Goal: Task Accomplishment & Management: Complete application form

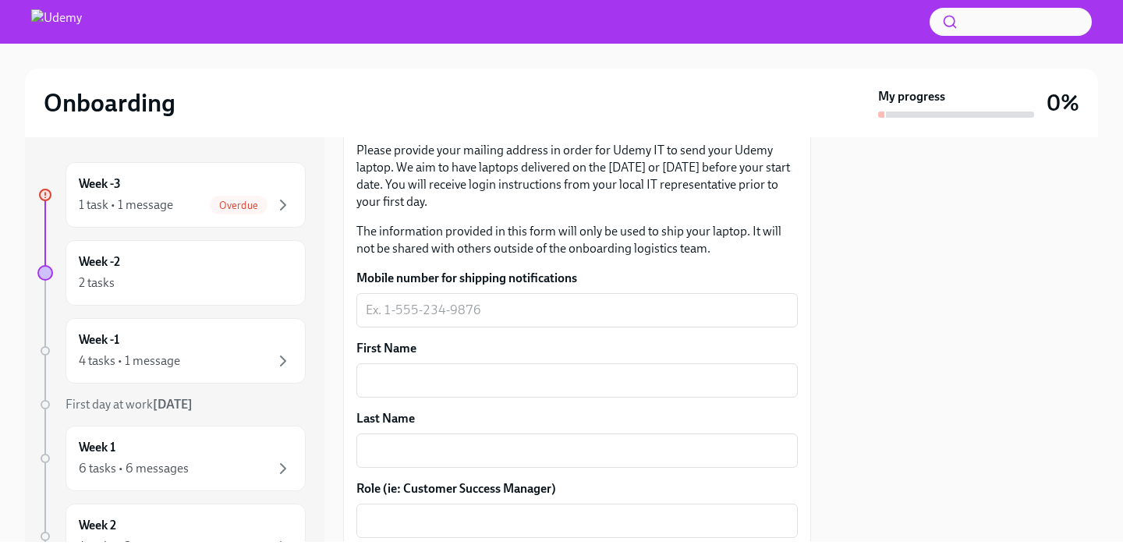
scroll to position [229, 0]
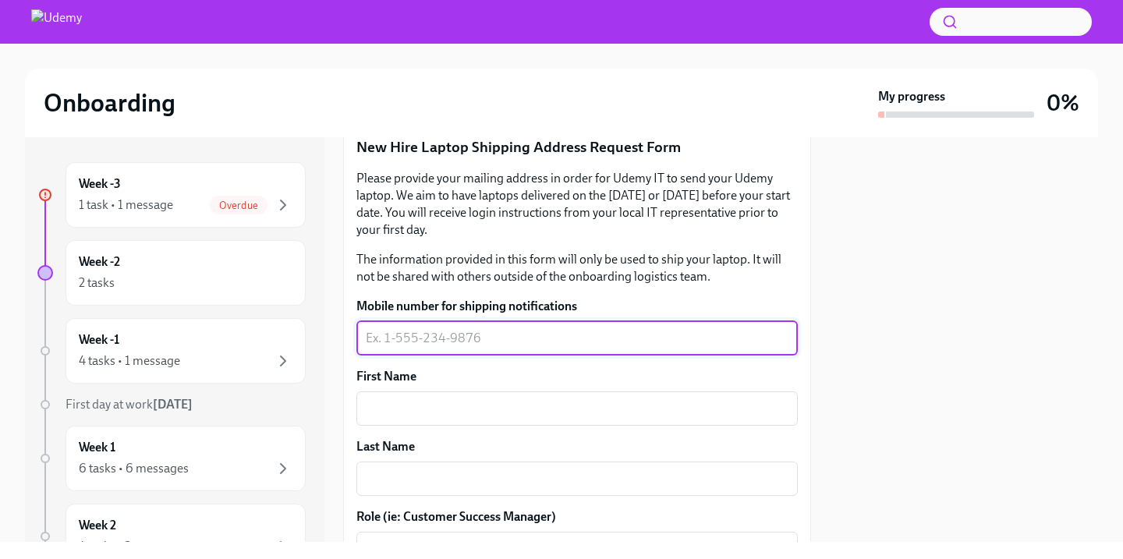
click at [496, 341] on textarea "Mobile number for shipping notifications" at bounding box center [577, 338] width 423 height 19
type textarea "9733908499"
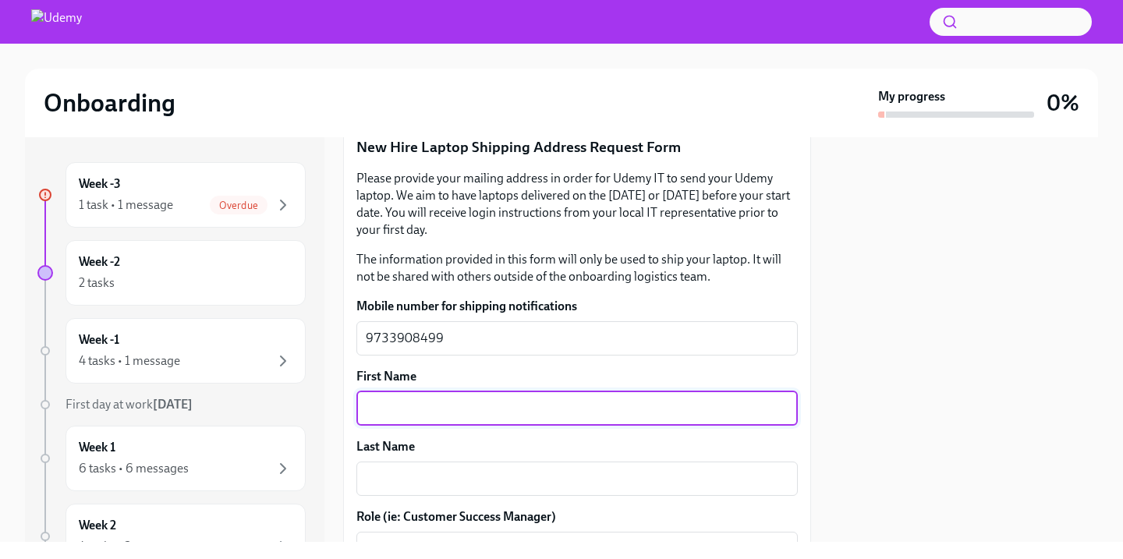
click at [490, 409] on textarea "First Name" at bounding box center [577, 408] width 423 height 19
type textarea "[PERSON_NAME]"
click at [483, 482] on textarea "Last Name" at bounding box center [577, 479] width 423 height 19
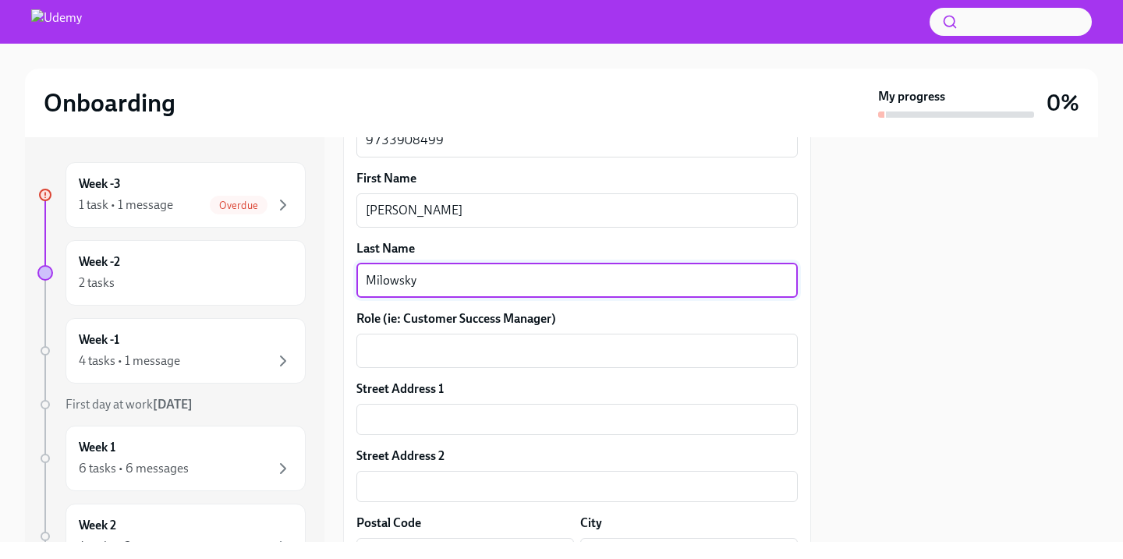
scroll to position [426, 0]
type textarea "Milowsky"
click at [515, 346] on textarea "Role (ie: Customer Success Manager)" at bounding box center [577, 351] width 423 height 19
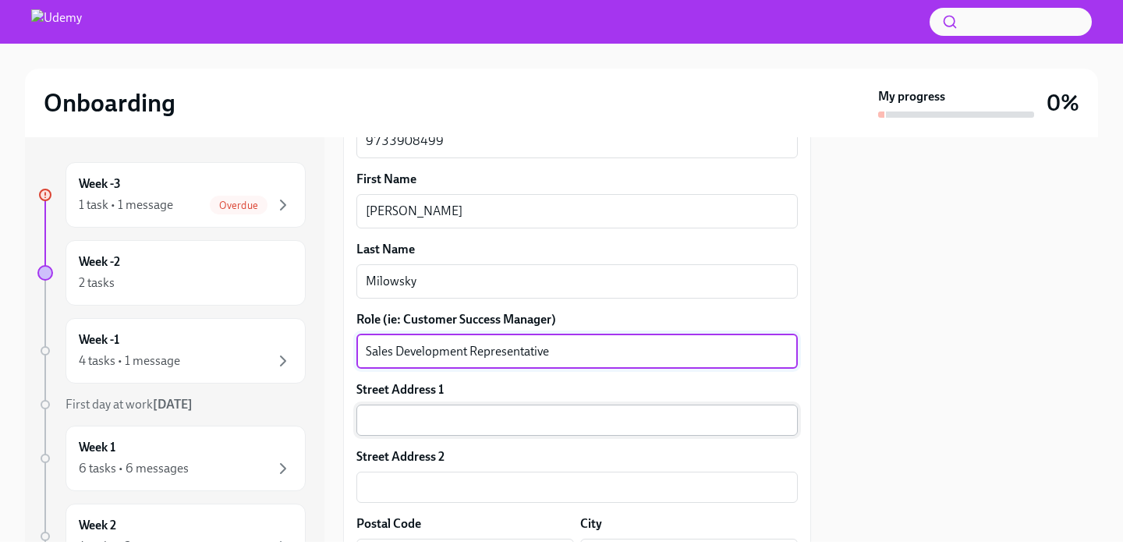
type textarea "Sales Development Representative"
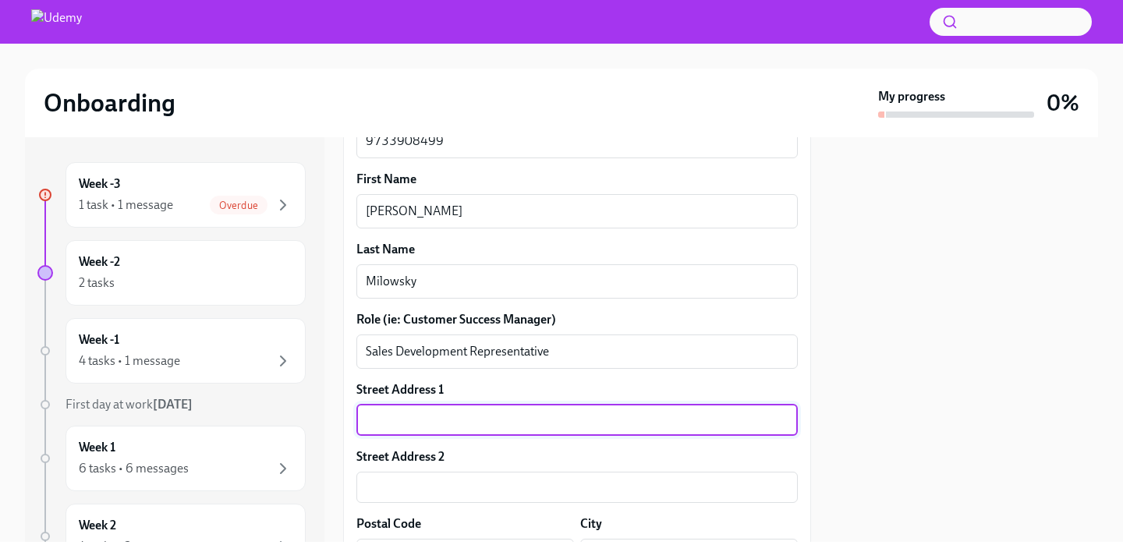
click at [547, 431] on input "text" at bounding box center [578, 420] width 442 height 31
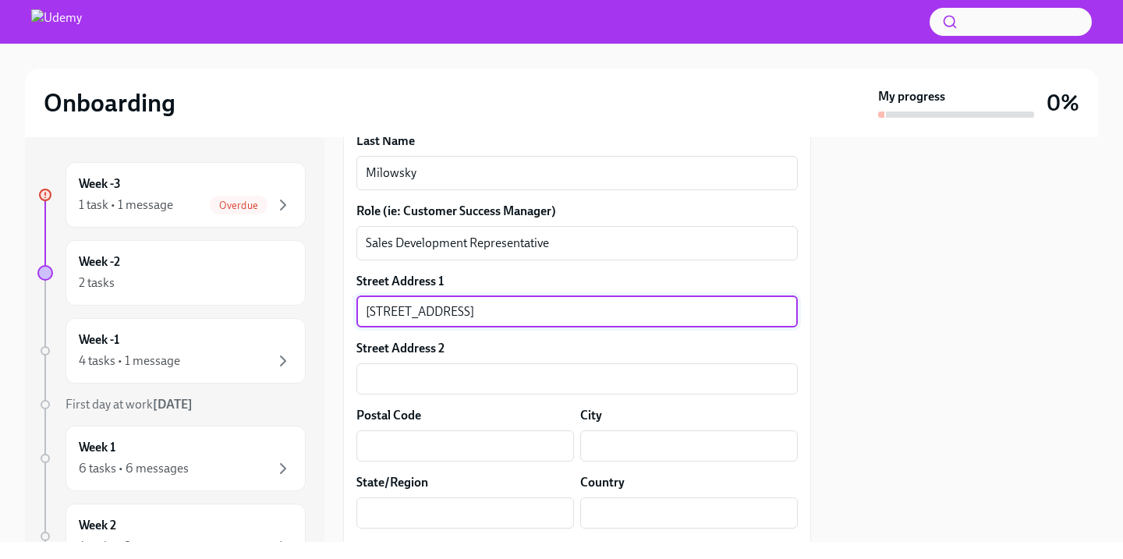
scroll to position [555, 0]
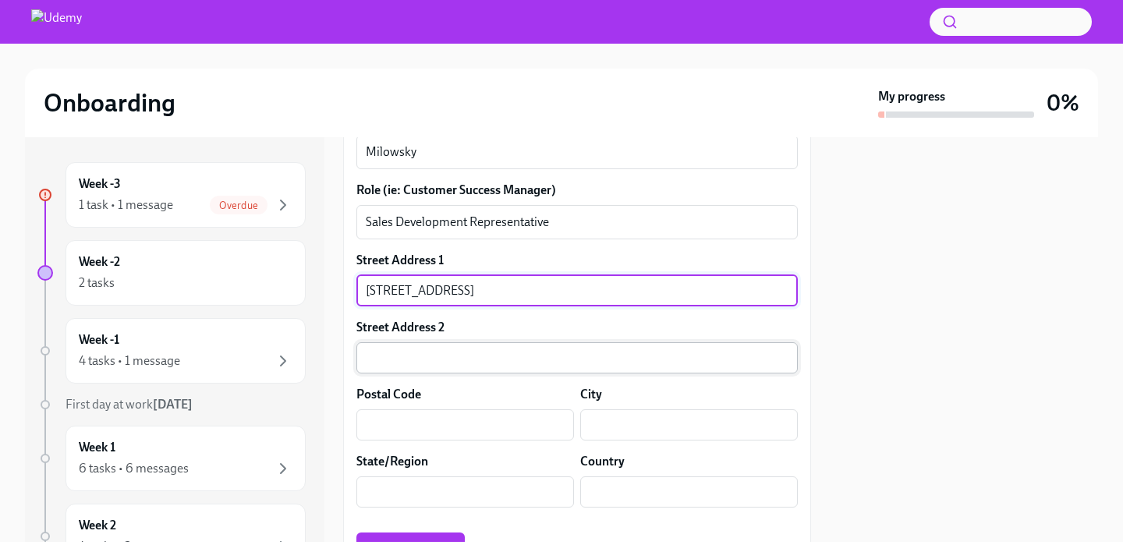
type input "[STREET_ADDRESS]"
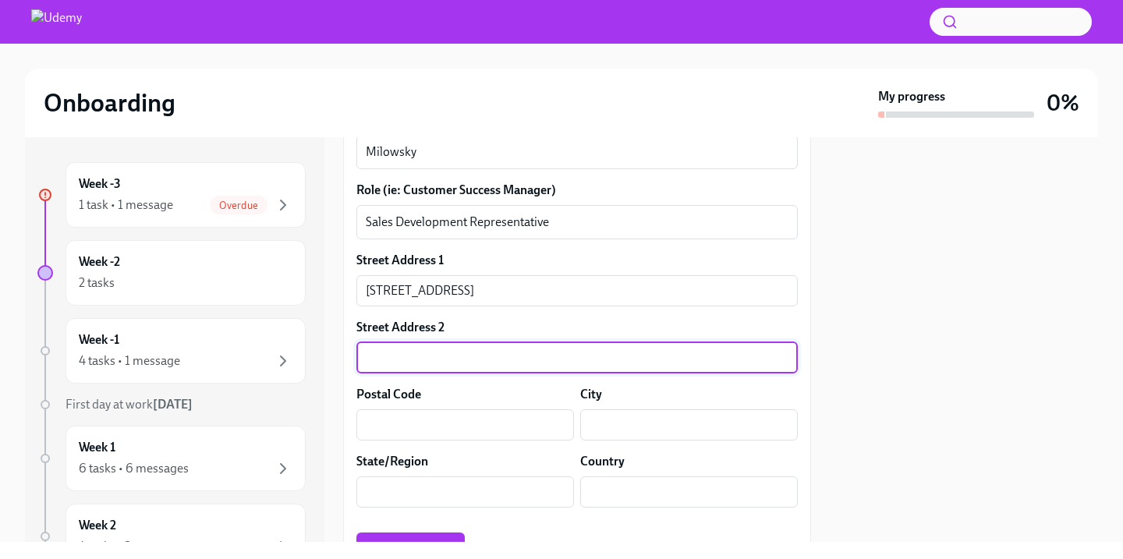
click at [489, 366] on input "text" at bounding box center [578, 357] width 442 height 31
type input "Apt. 401"
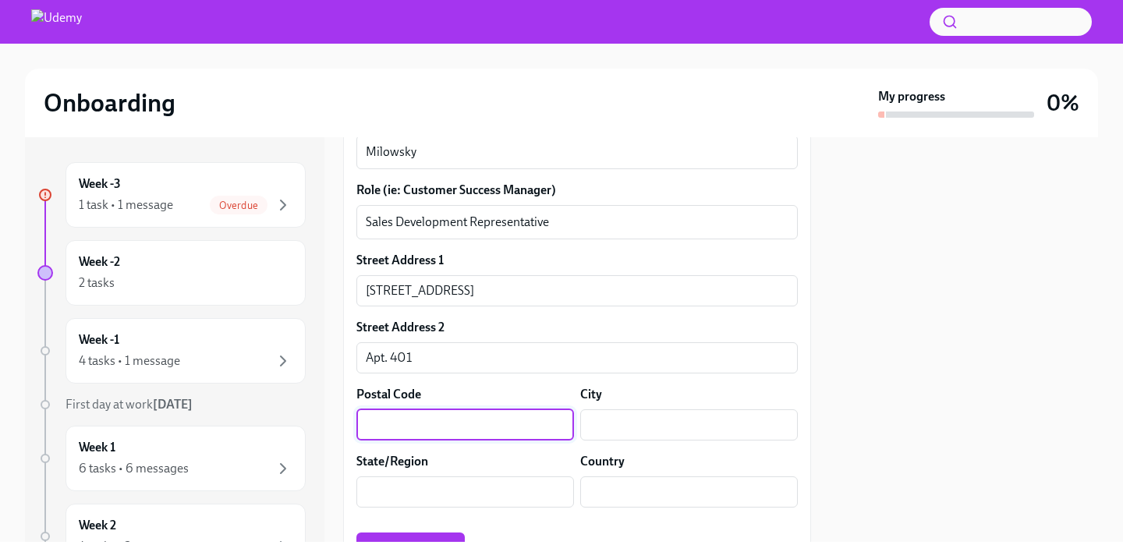
click at [470, 416] on input "text" at bounding box center [466, 425] width 218 height 31
type input "80203"
click at [651, 431] on input "text" at bounding box center [689, 425] width 218 height 31
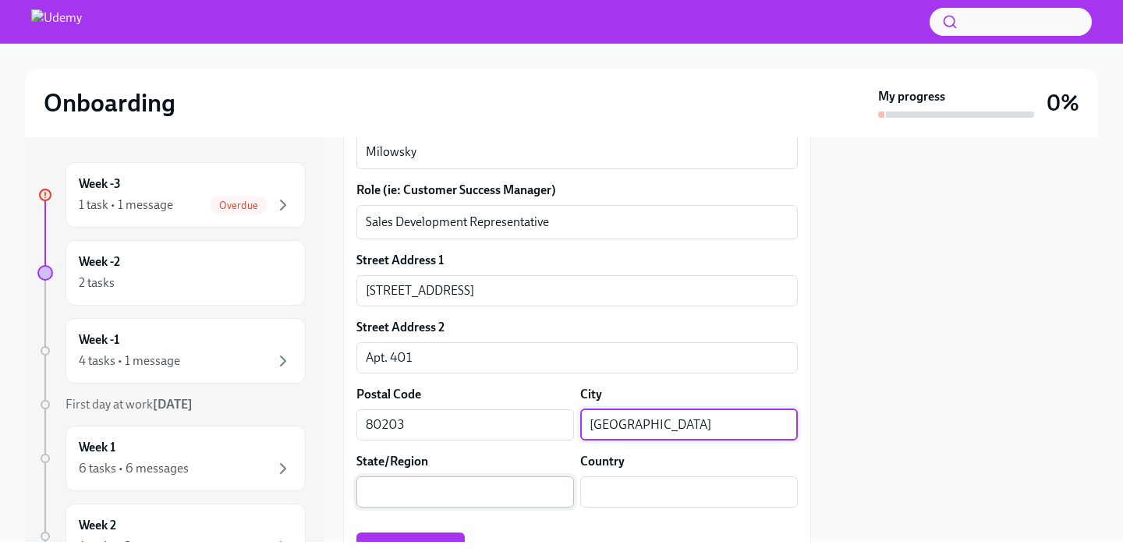
type input "[GEOGRAPHIC_DATA]"
click at [482, 492] on input "text" at bounding box center [466, 492] width 218 height 31
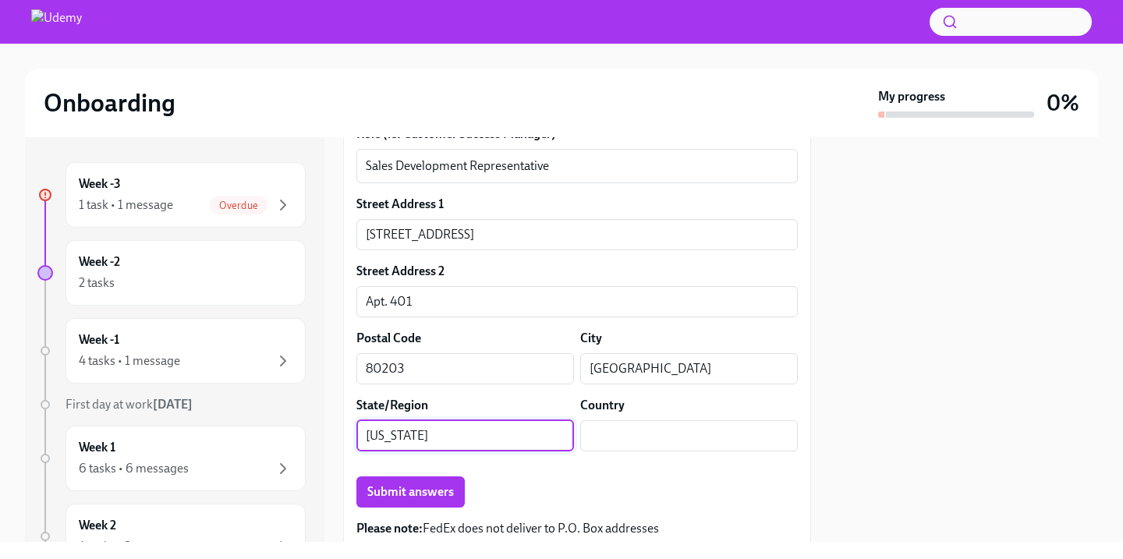
scroll to position [619, 0]
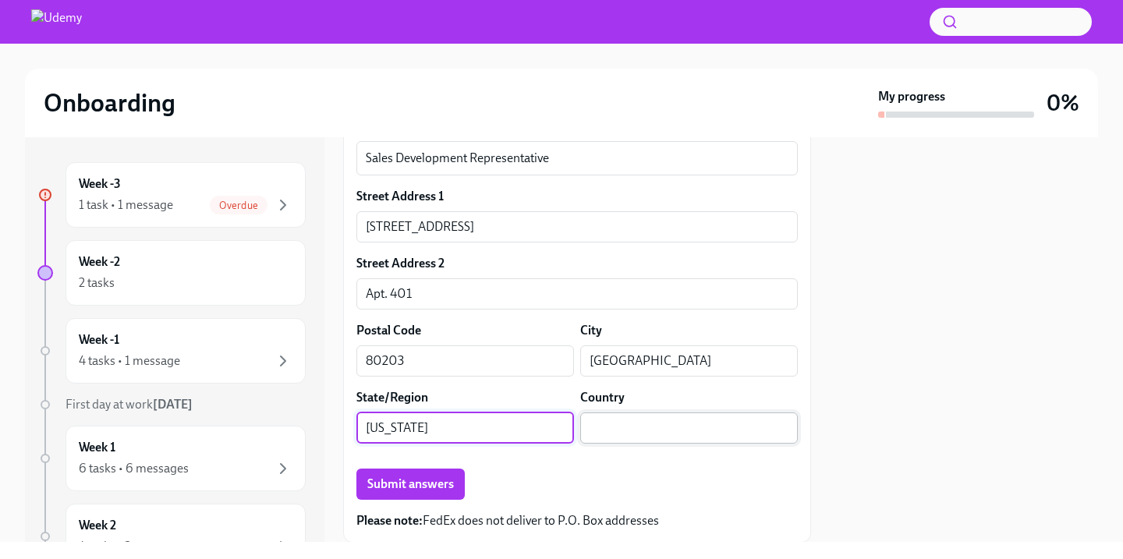
type input "[US_STATE]"
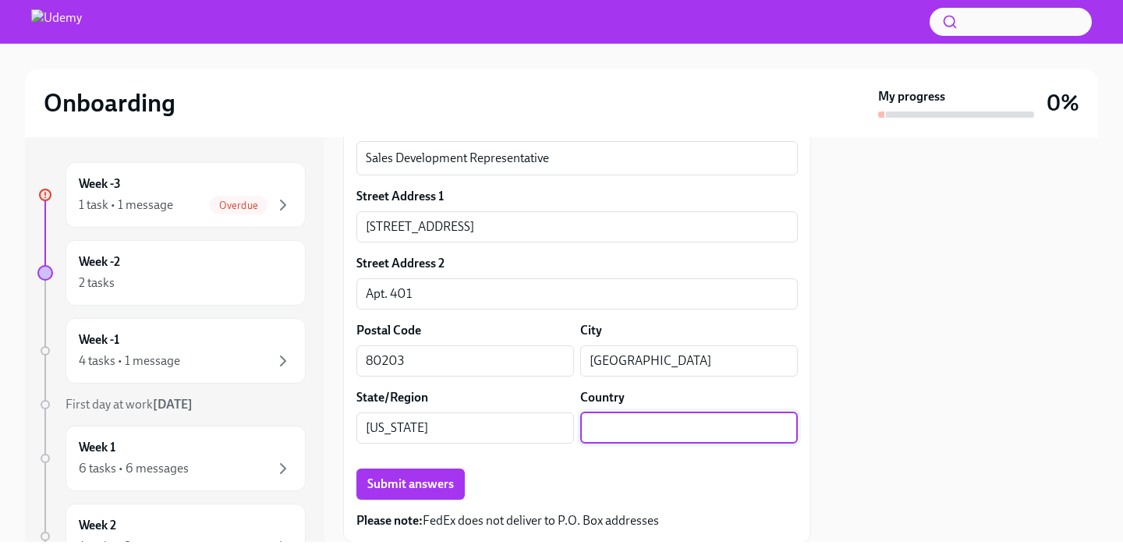
click at [612, 415] on input "text" at bounding box center [689, 428] width 218 height 31
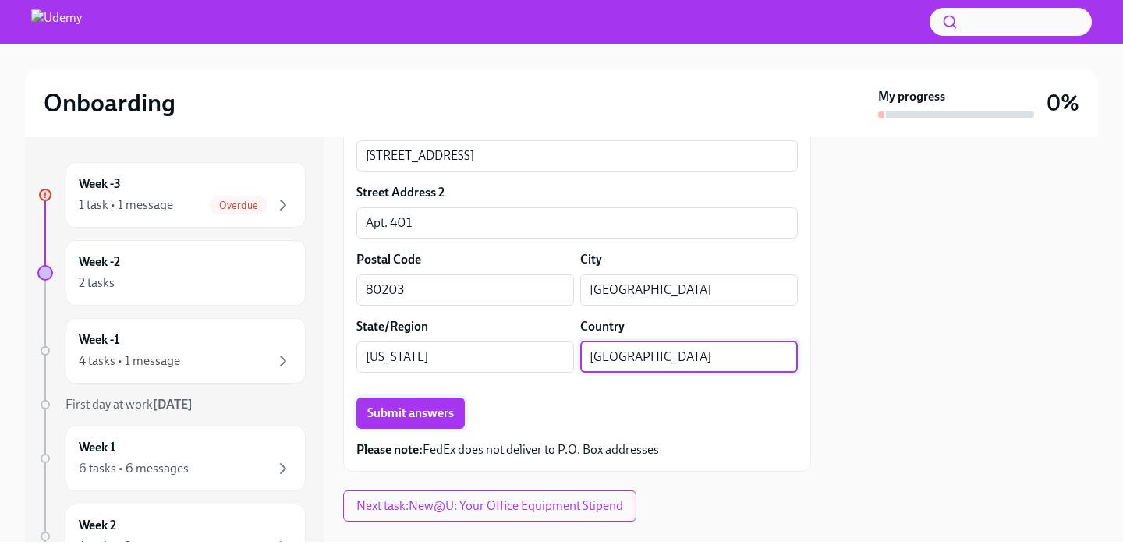
scroll to position [720, 0]
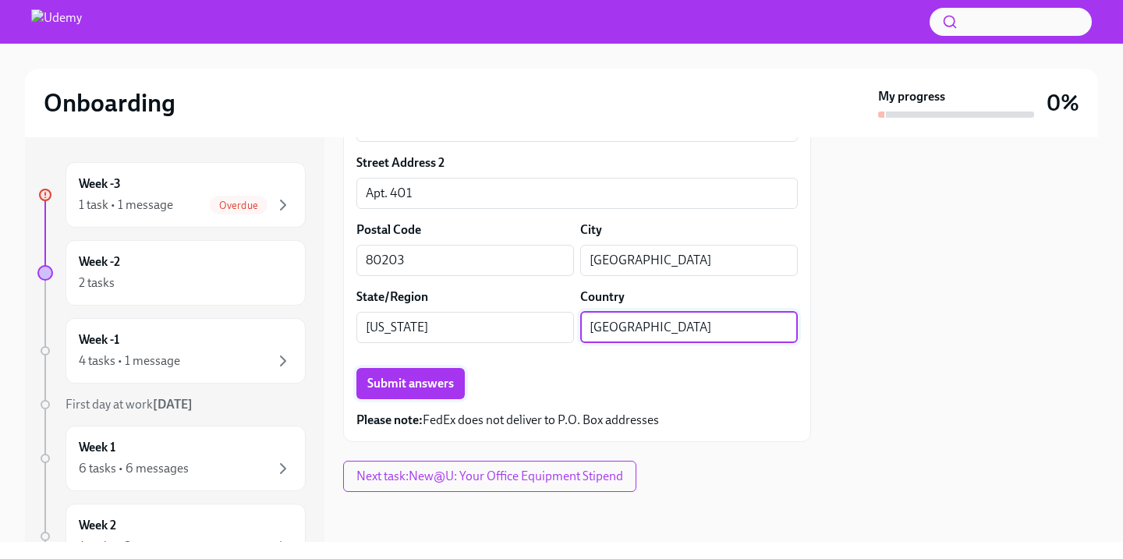
type input "[GEOGRAPHIC_DATA]"
click at [427, 370] on button "Submit answers" at bounding box center [411, 383] width 108 height 31
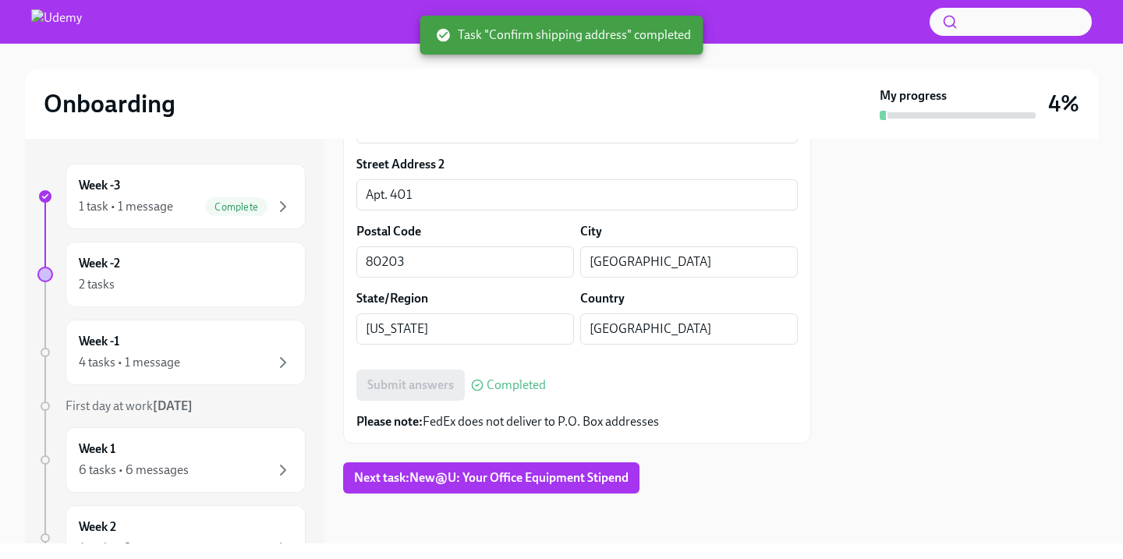
click at [918, 283] on div at bounding box center [964, 341] width 268 height 405
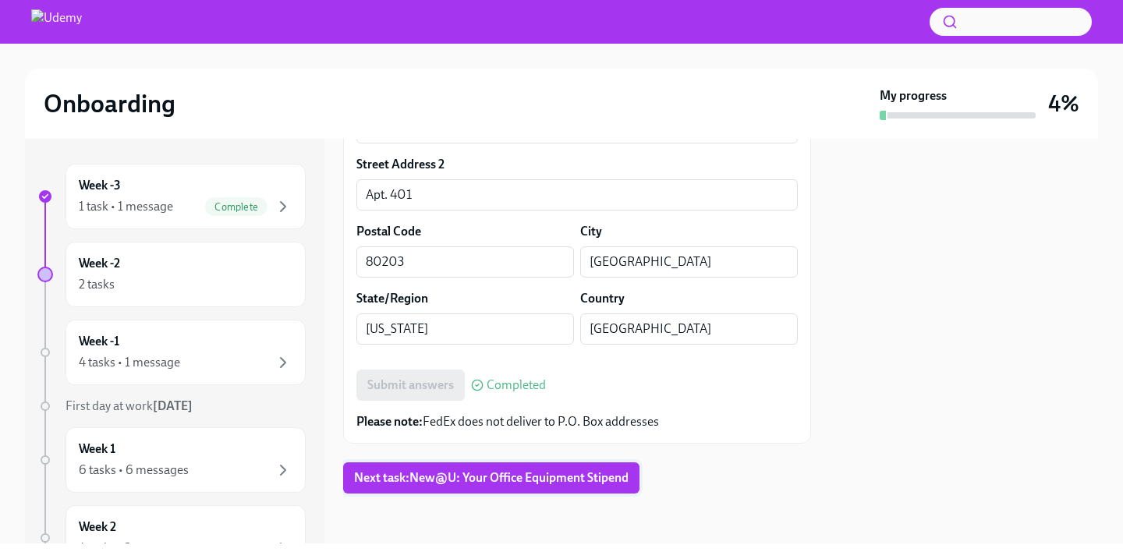
click at [552, 480] on span "Next task : New@U: Your Office Equipment Stipend" at bounding box center [491, 478] width 275 height 16
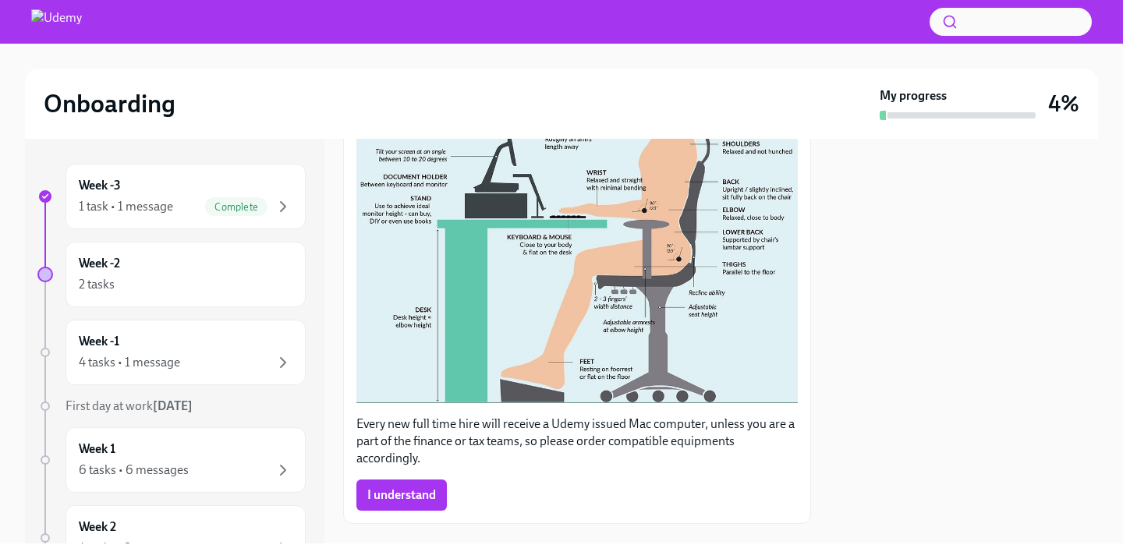
scroll to position [463, 0]
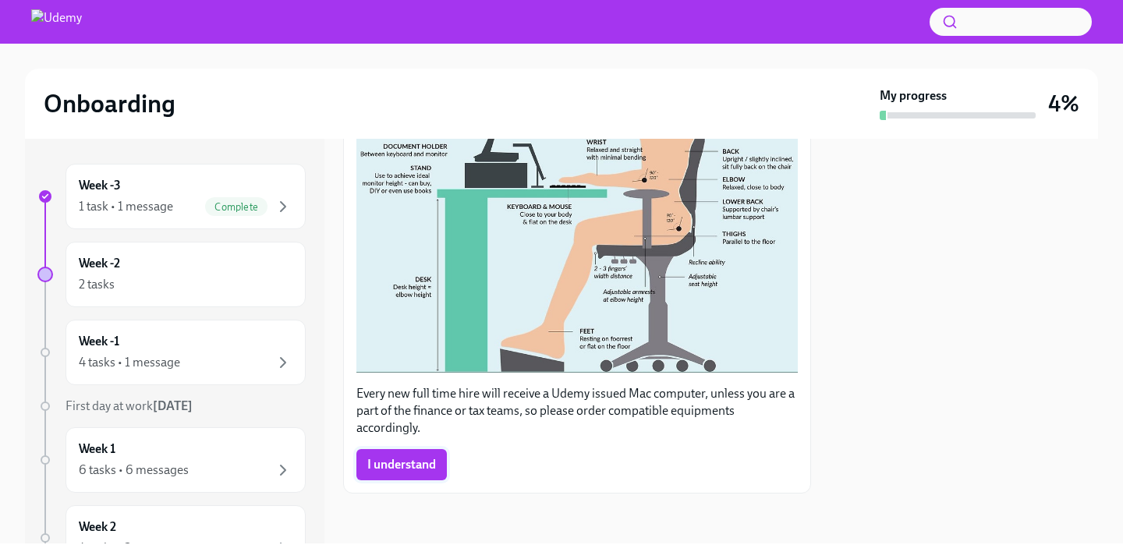
click at [419, 460] on span "I understand" at bounding box center [401, 465] width 69 height 16
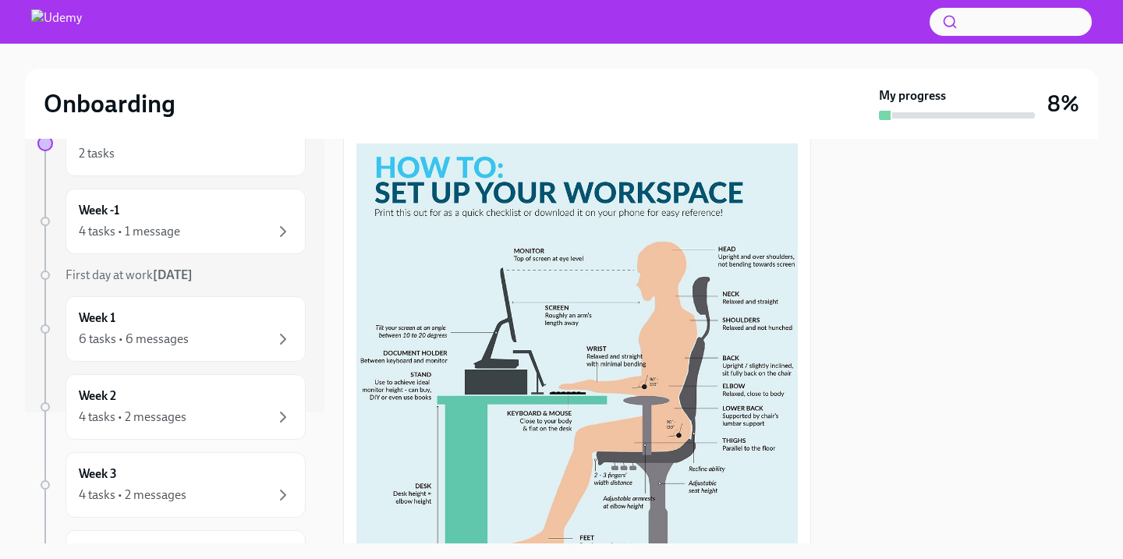
scroll to position [0, 0]
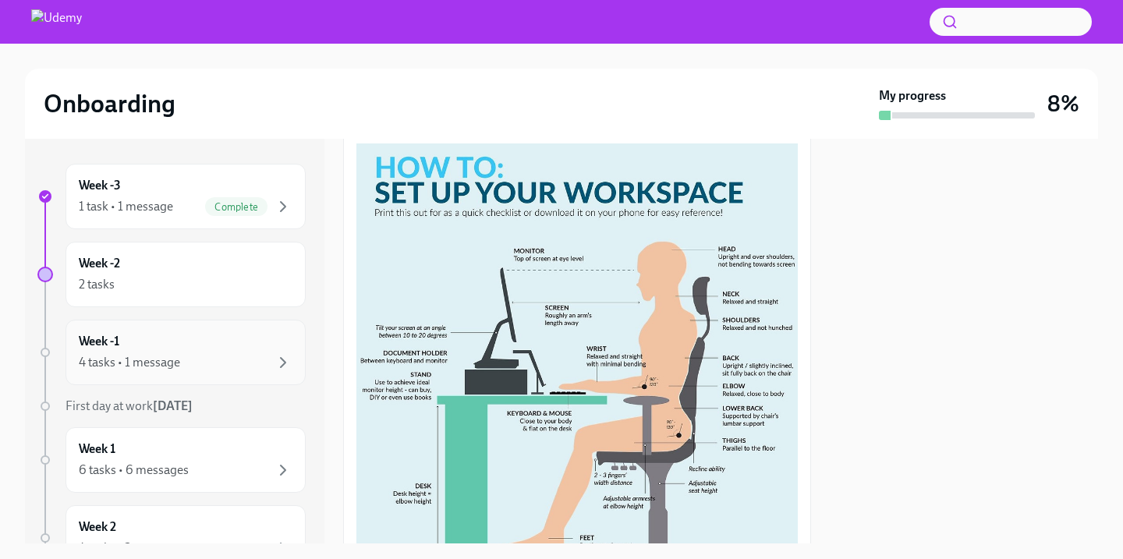
click at [192, 353] on div "4 tasks • 1 message" at bounding box center [186, 362] width 214 height 19
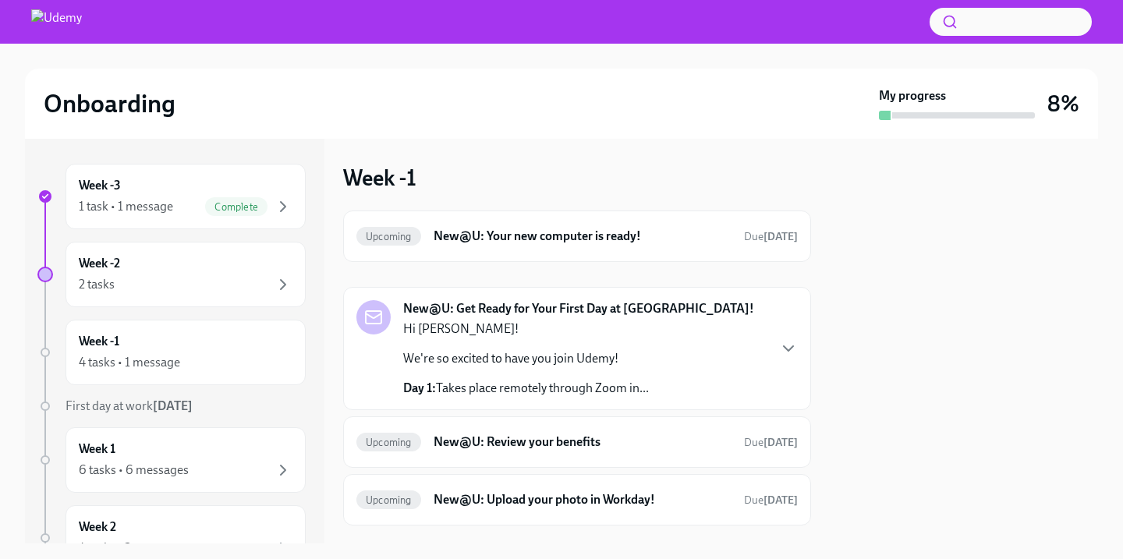
scroll to position [80, 0]
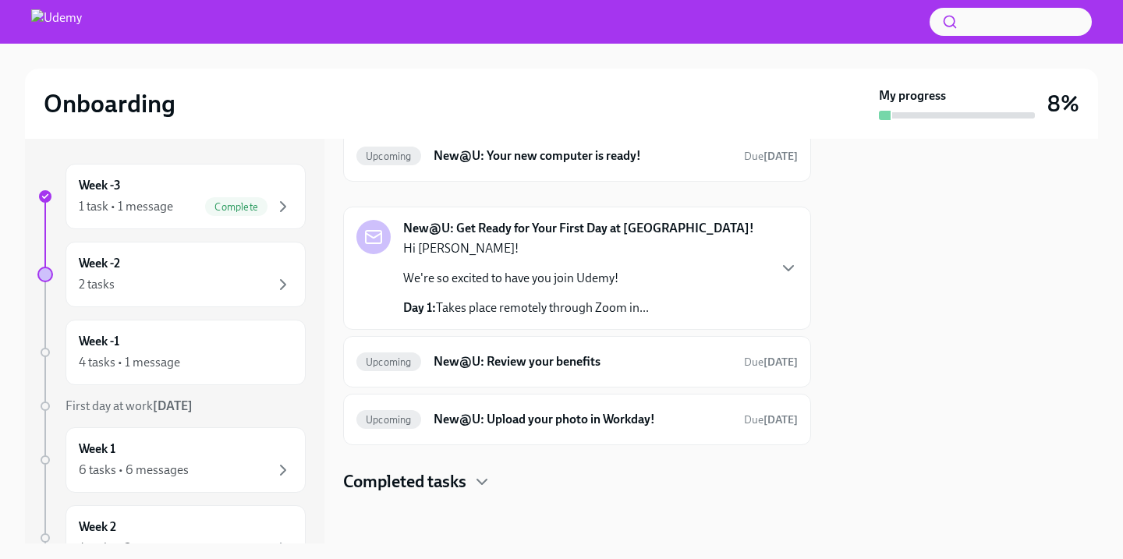
click at [850, 393] on div at bounding box center [964, 341] width 268 height 405
click at [937, 381] on div at bounding box center [964, 341] width 268 height 405
